Goal: Check status

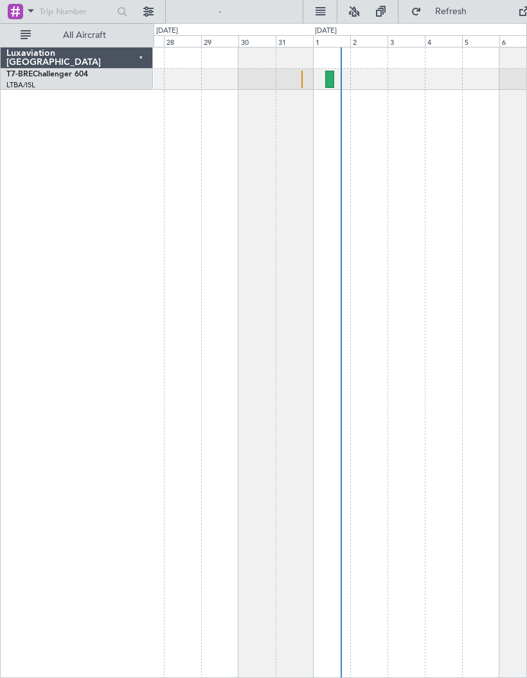
click at [298, 78] on div "Planned Maint Warsaw ([GEOGRAPHIC_DATA])" at bounding box center [339, 79] width 372 height 21
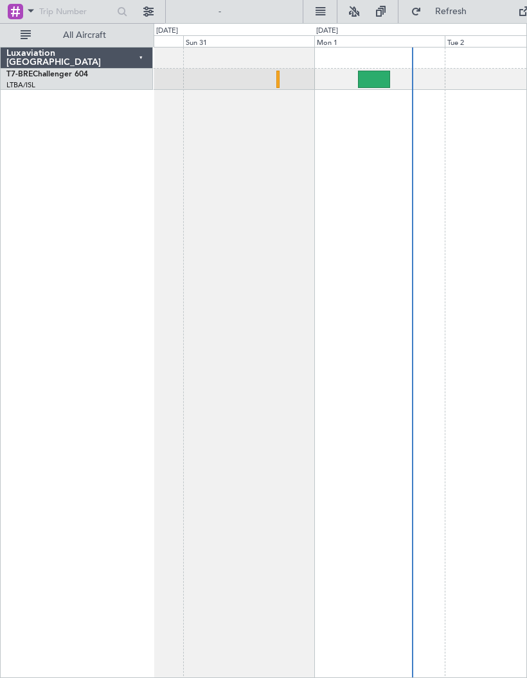
click at [281, 79] on div at bounding box center [339, 79] width 372 height 21
click at [283, 74] on div at bounding box center [339, 79] width 372 height 21
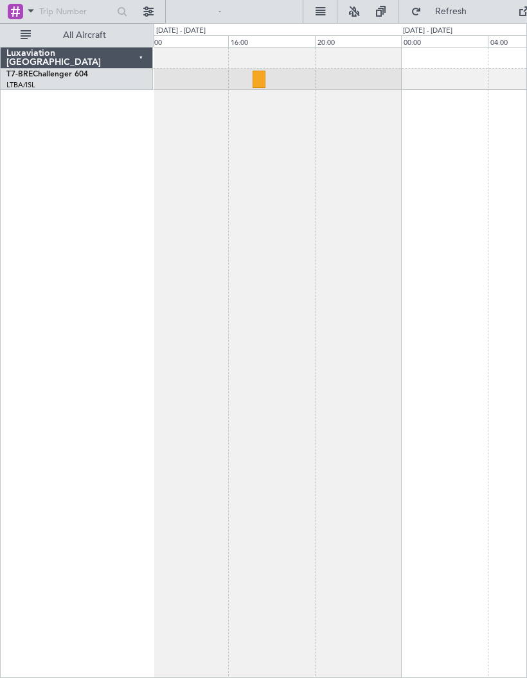
click at [259, 82] on div at bounding box center [258, 79] width 13 height 17
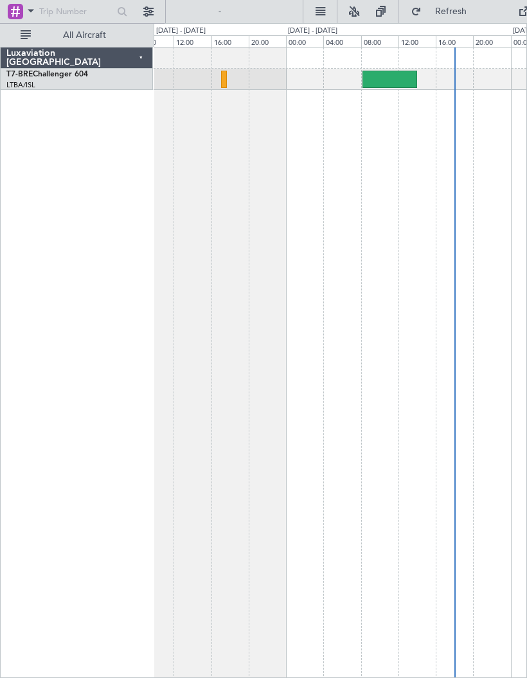
click at [225, 80] on div at bounding box center [224, 79] width 6 height 17
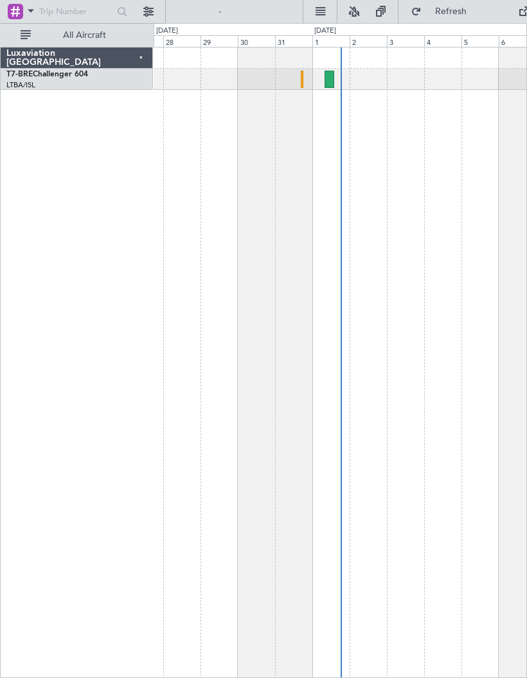
click at [329, 82] on div at bounding box center [329, 79] width 10 height 17
